Goal: Task Accomplishment & Management: Manage account settings

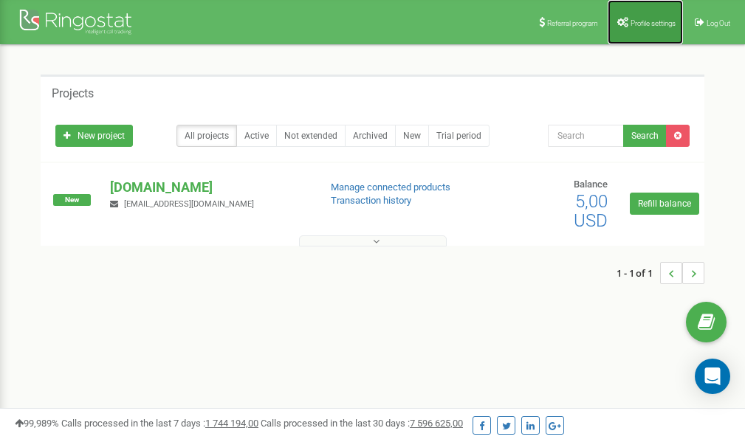
click at [641, 25] on span "Profile settings" at bounding box center [653, 23] width 45 height 8
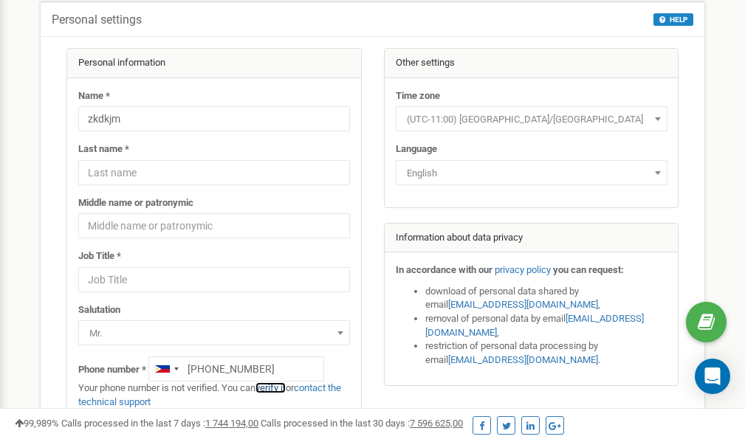
click at [278, 389] on link "verify it" at bounding box center [271, 388] width 30 height 11
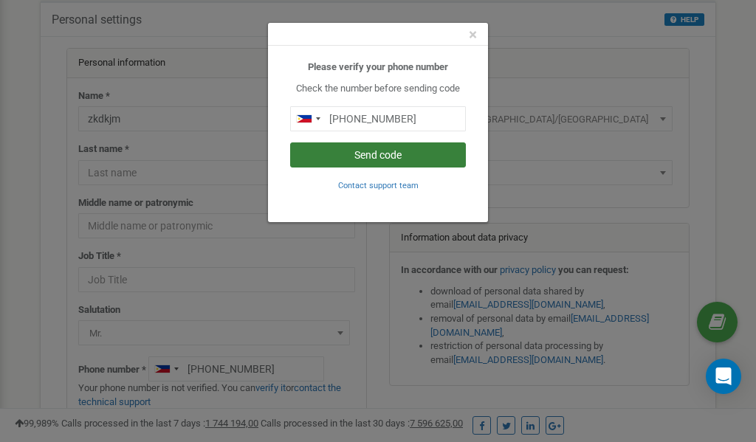
click at [400, 158] on button "Send code" at bounding box center [378, 155] width 176 height 25
